Goal: Task Accomplishment & Management: Use online tool/utility

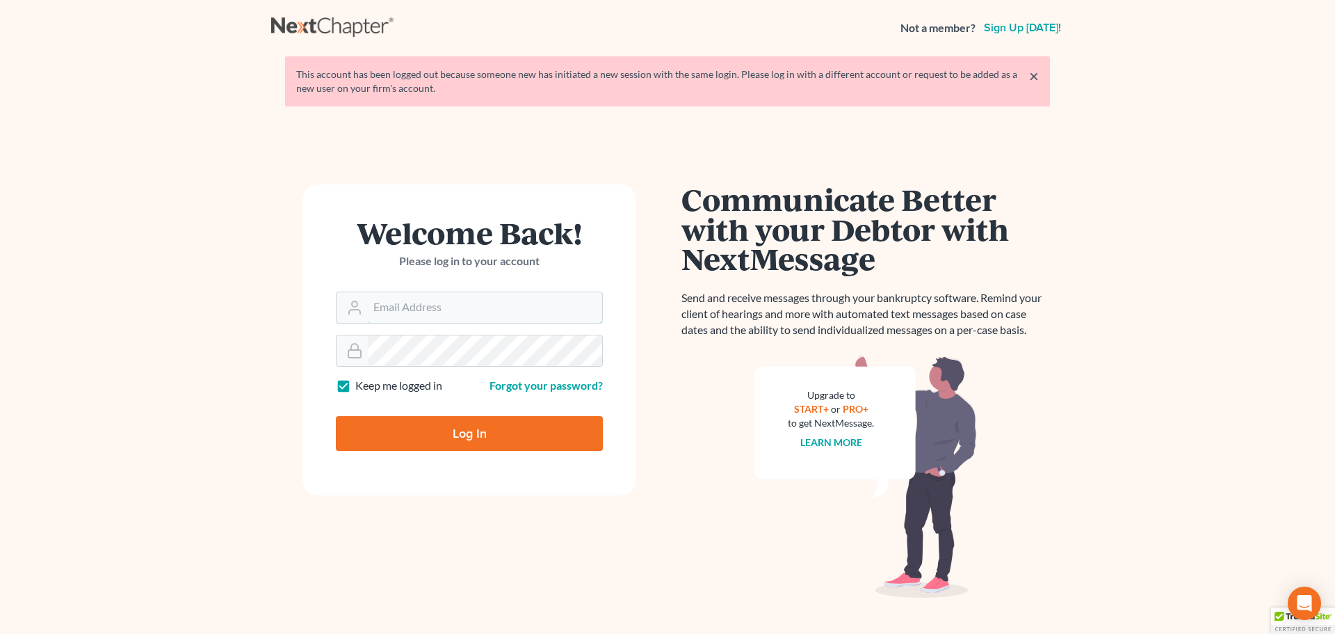
type input "[EMAIL_ADDRESS][DOMAIN_NAME]"
click at [444, 452] on form "Welcome Back! Please log in to your account Email Address pa@mvnlaw.com Passwor…" at bounding box center [470, 339] width 334 height 311
click at [450, 437] on input "Log In" at bounding box center [469, 433] width 267 height 35
type input "Thinking..."
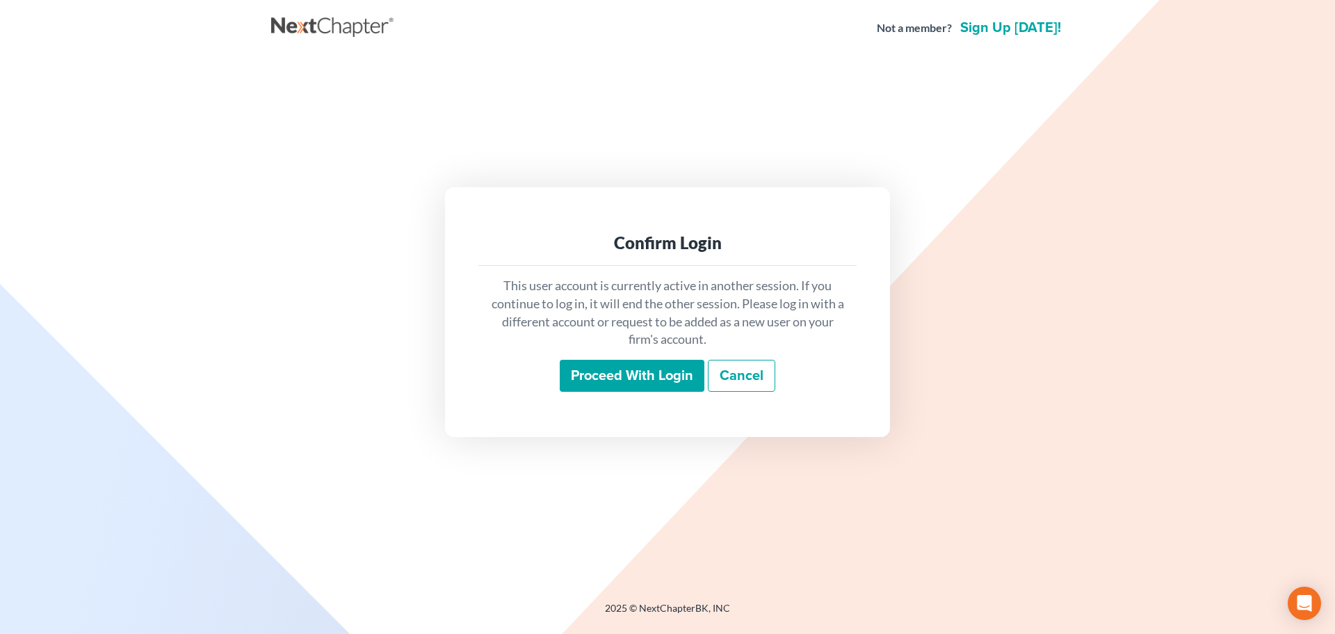
click at [666, 386] on input "Proceed with login" at bounding box center [632, 376] width 145 height 32
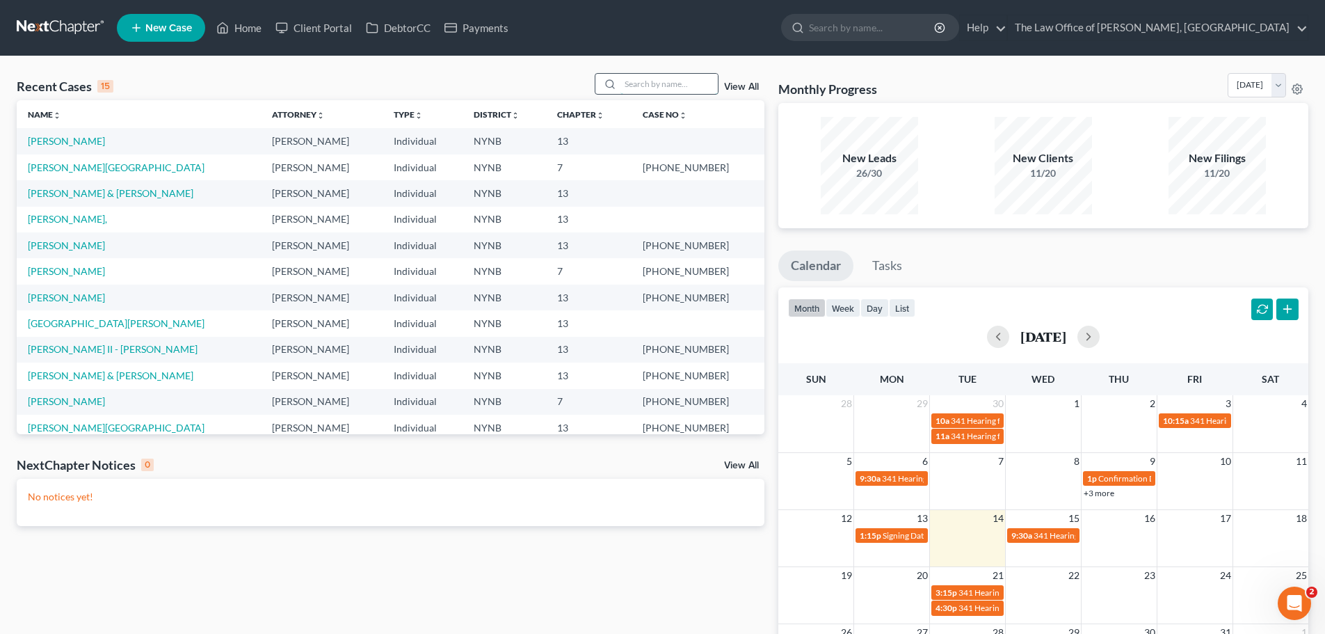
click at [631, 86] on input "search" at bounding box center [668, 84] width 97 height 20
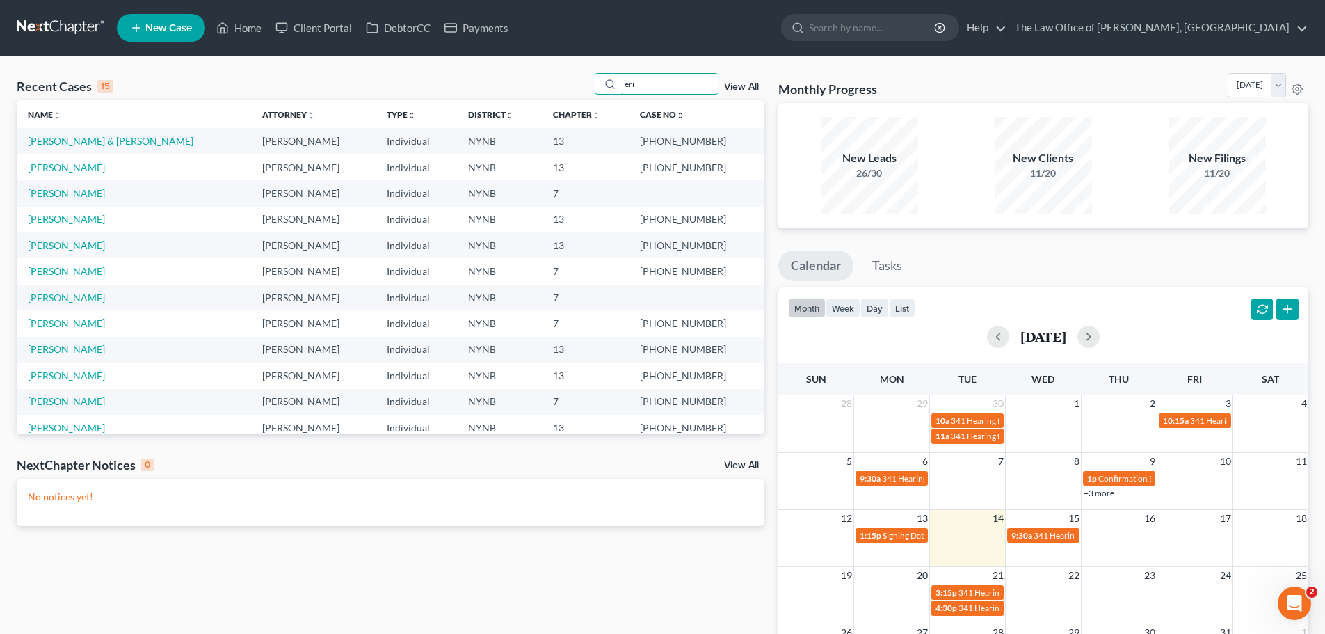
type input "eri"
click at [81, 271] on link "[PERSON_NAME]" at bounding box center [66, 271] width 77 height 12
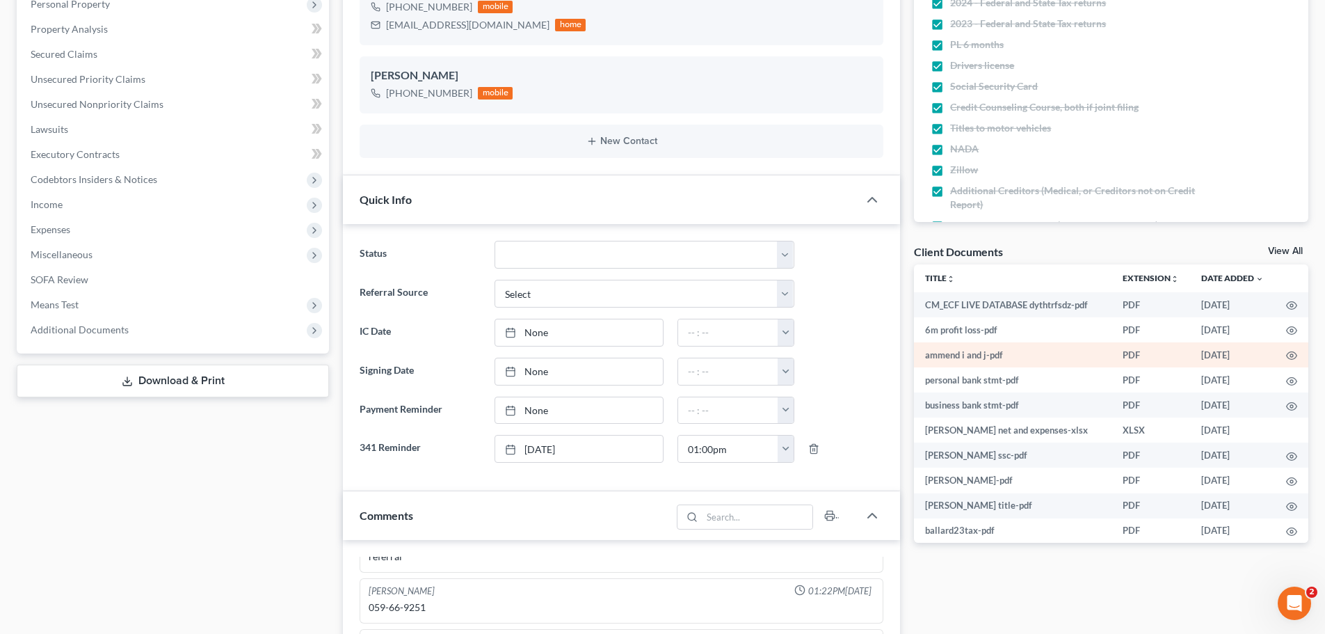
scroll to position [631, 0]
click at [1284, 250] on link "View All" at bounding box center [1285, 251] width 35 height 10
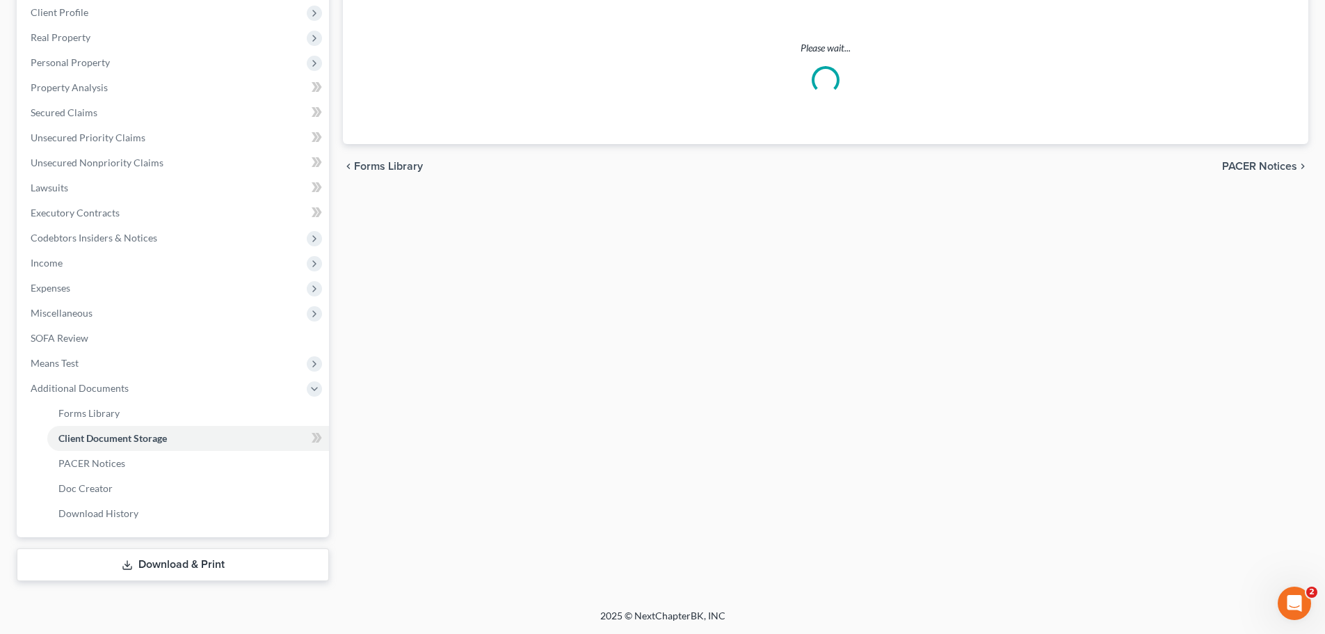
select select "1"
select select "5"
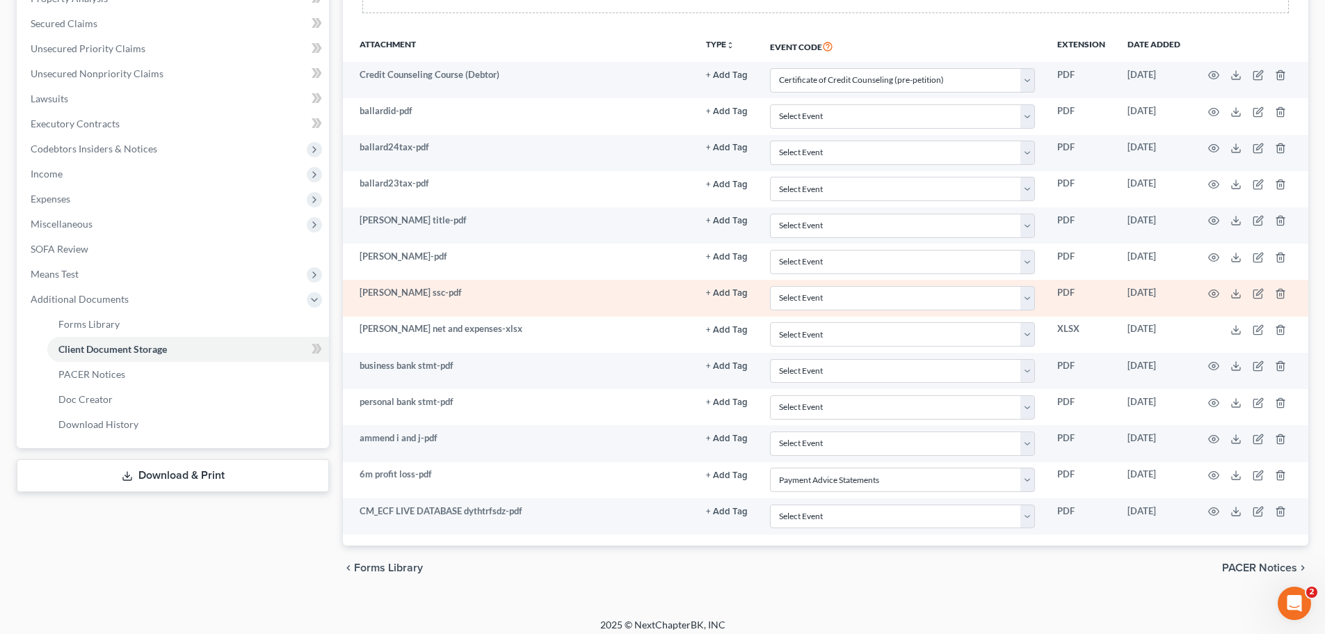
scroll to position [318, 0]
